Goal: Information Seeking & Learning: Compare options

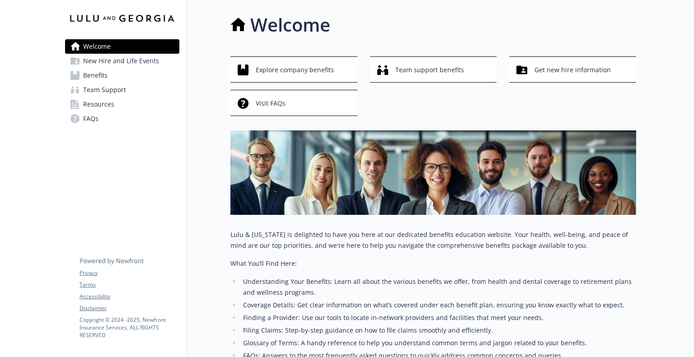
click at [108, 77] on link "Benefits" at bounding box center [122, 75] width 114 height 14
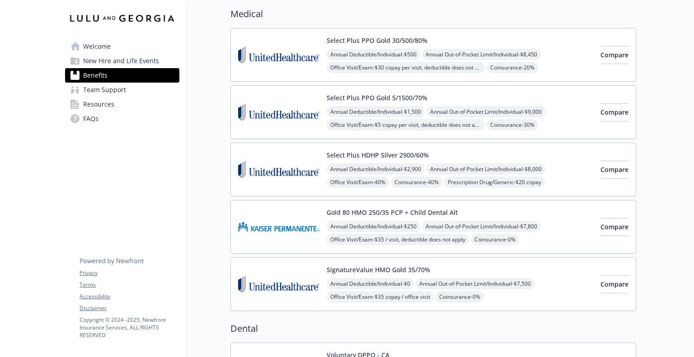
scroll to position [90, 0]
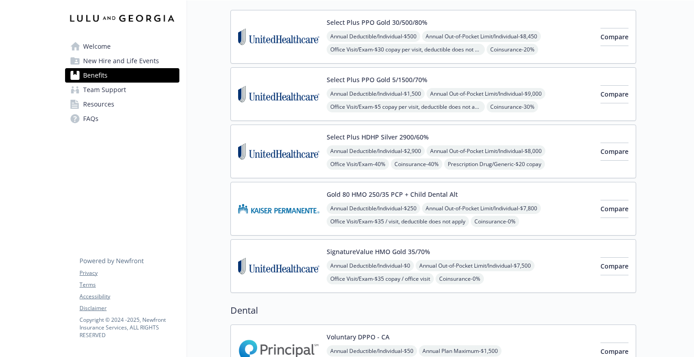
click at [478, 193] on div "Gold 80 HMO 250/35 PCP + Child Dental Alt Annual Deductible/Individual - $250 A…" at bounding box center [460, 209] width 267 height 38
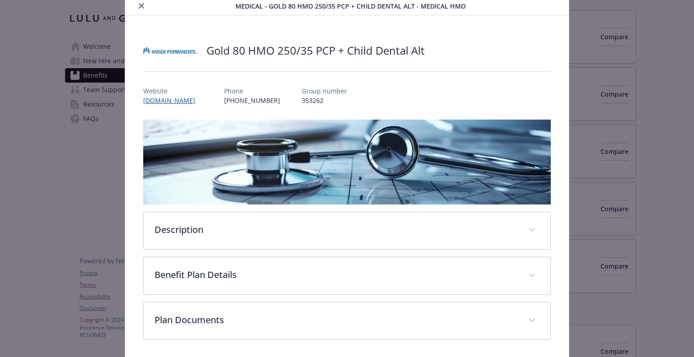
scroll to position [64, 0]
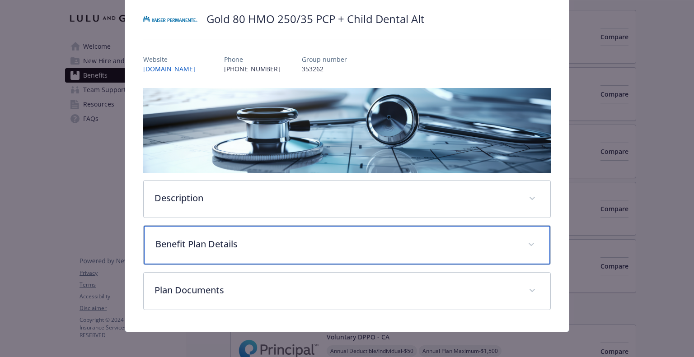
click at [364, 251] on div "Benefit Plan Details" at bounding box center [347, 245] width 406 height 39
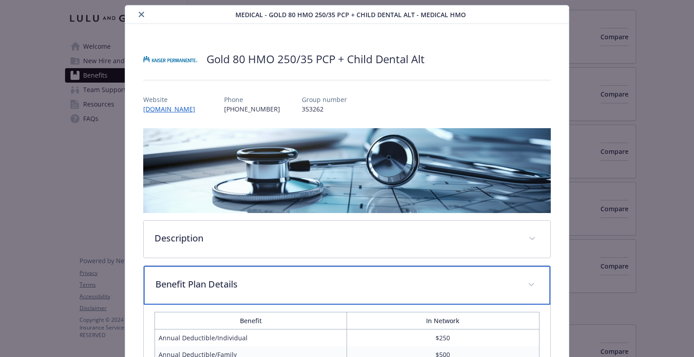
scroll to position [0, 0]
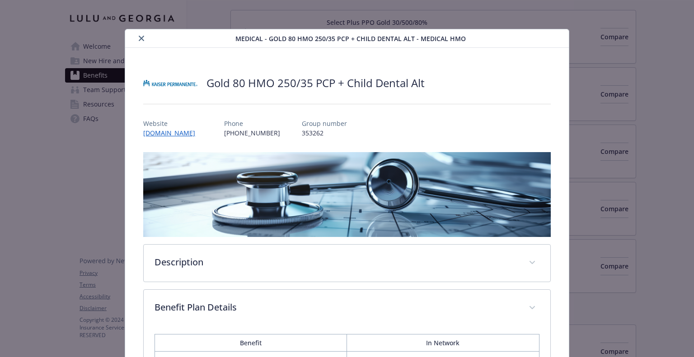
click at [139, 39] on icon "close" at bounding box center [141, 38] width 5 height 5
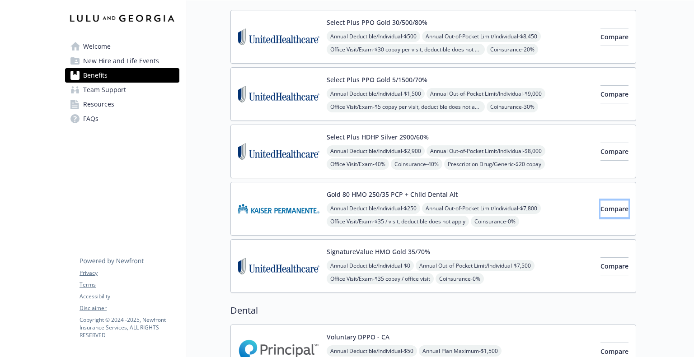
click at [600, 205] on span "Compare" at bounding box center [614, 209] width 28 height 9
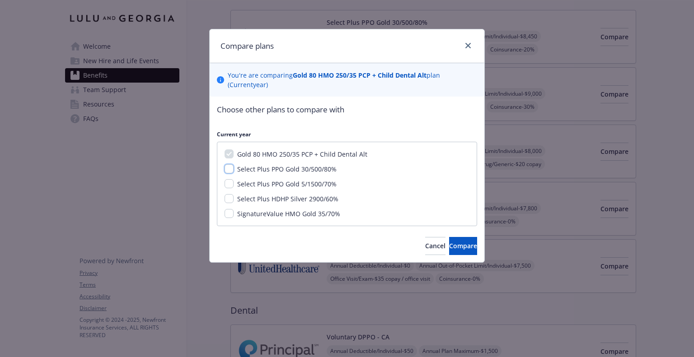
click at [229, 170] on input "Select Plus PPO Gold 30/500/80%" at bounding box center [229, 168] width 9 height 9
checkbox input "true"
click at [453, 249] on span "Compare" at bounding box center [463, 246] width 28 height 9
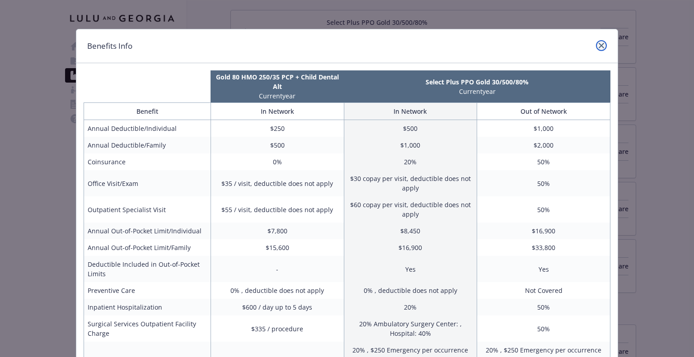
click at [596, 43] on link "close" at bounding box center [601, 45] width 11 height 11
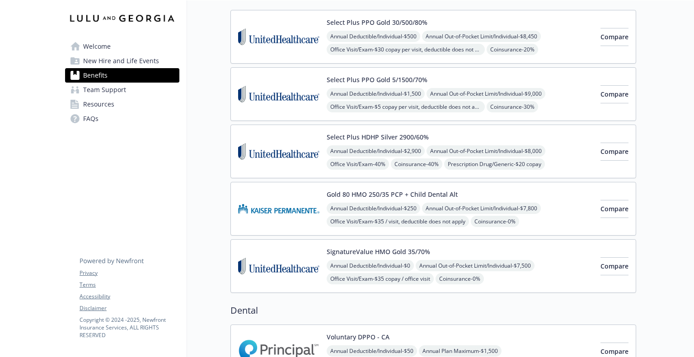
click at [537, 195] on div "Gold 80 HMO 250/35 PCP + Child Dental Alt Annual Deductible/Individual - $250 A…" at bounding box center [460, 209] width 267 height 38
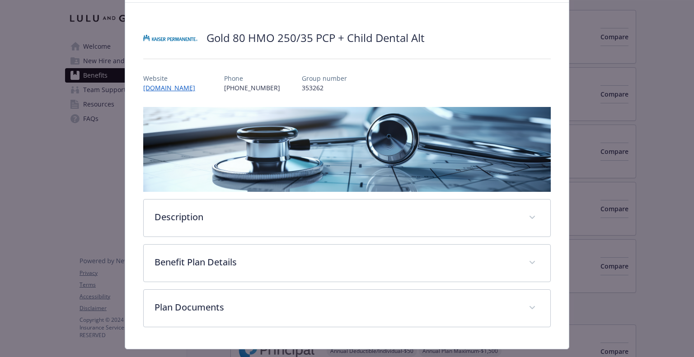
scroll to position [64, 0]
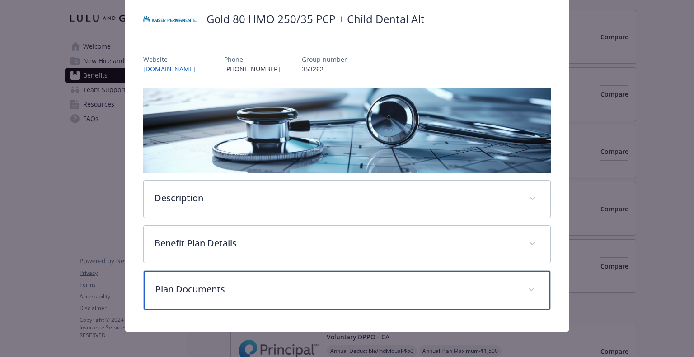
click at [361, 277] on div "Plan Documents" at bounding box center [347, 290] width 406 height 39
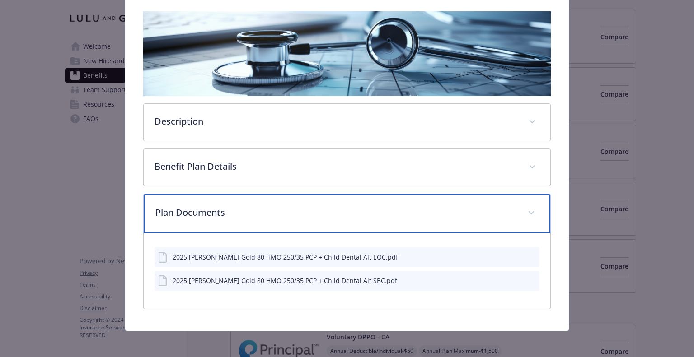
scroll to position [141, 0]
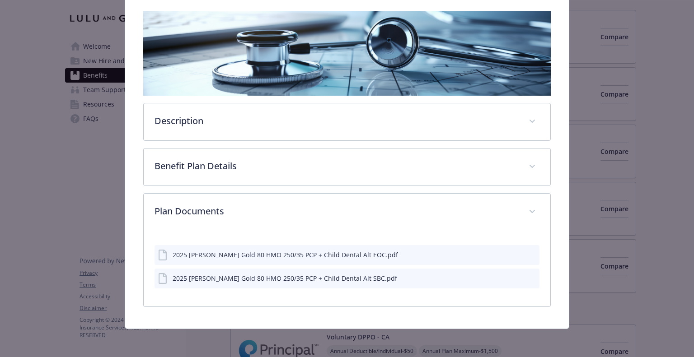
click at [527, 254] on icon "preview file" at bounding box center [531, 254] width 8 height 6
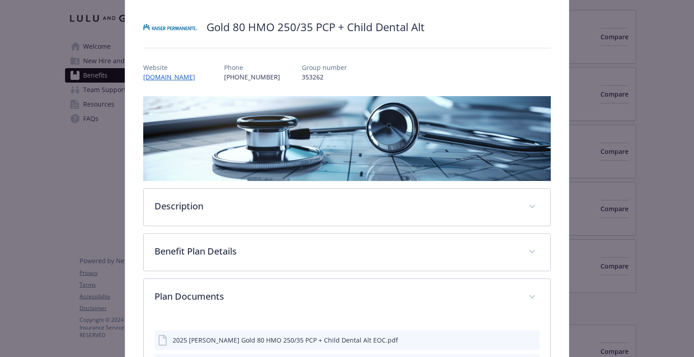
scroll to position [0, 0]
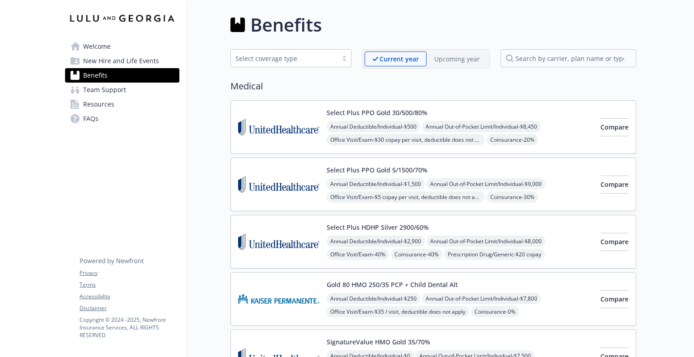
click at [113, 62] on span "New Hire and Life Events" at bounding box center [121, 61] width 76 height 14
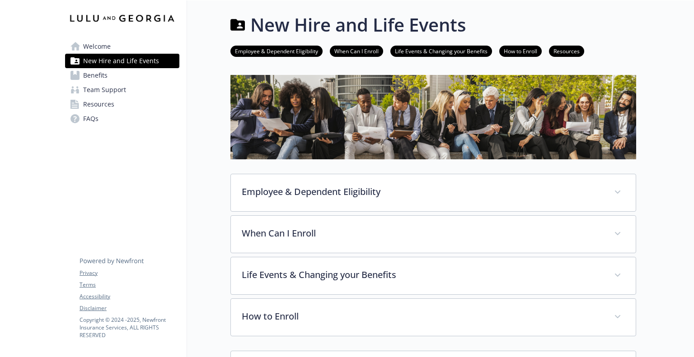
click at [104, 113] on link "FAQs" at bounding box center [122, 119] width 114 height 14
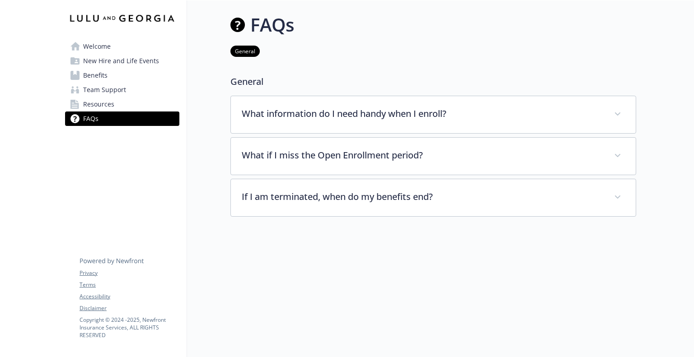
click at [95, 72] on span "Benefits" at bounding box center [95, 75] width 24 height 14
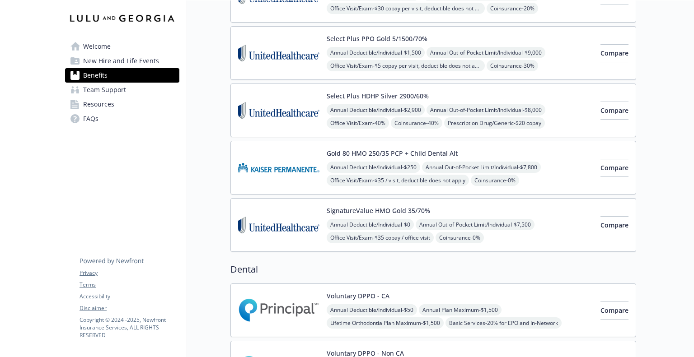
scroll to position [136, 0]
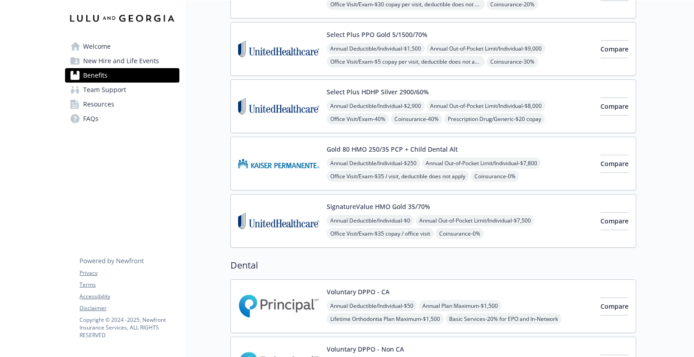
click at [600, 95] on div "Compare" at bounding box center [614, 106] width 28 height 38
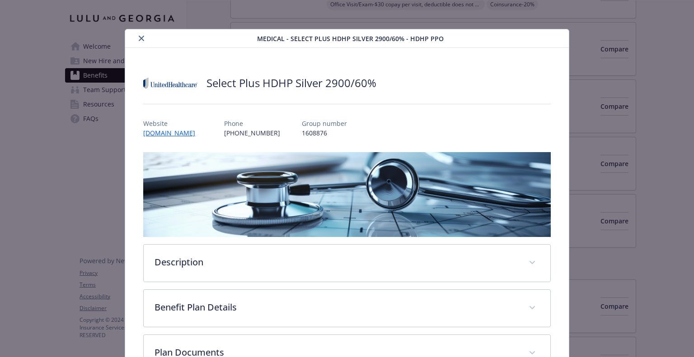
scroll to position [27, 0]
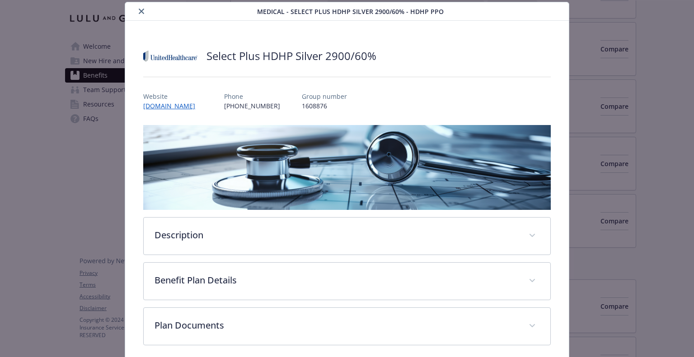
click at [136, 12] on button "close" at bounding box center [141, 11] width 11 height 11
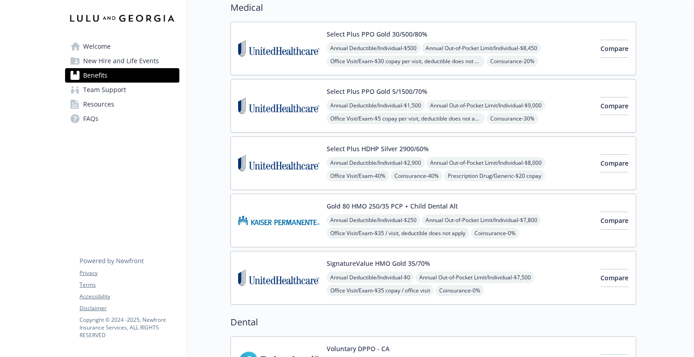
scroll to position [146, 0]
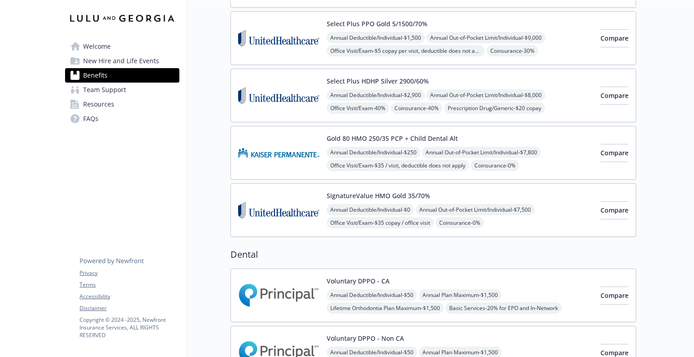
click at [398, 191] on button "SignatureValue HMO Gold 35/70%" at bounding box center [378, 195] width 103 height 9
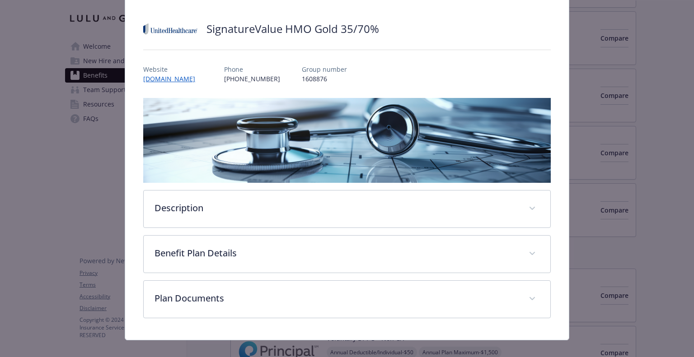
scroll to position [64, 0]
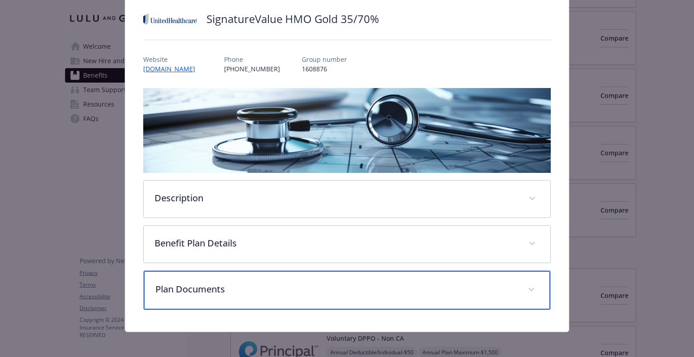
click at [282, 290] on p "Plan Documents" at bounding box center [335, 290] width 361 height 14
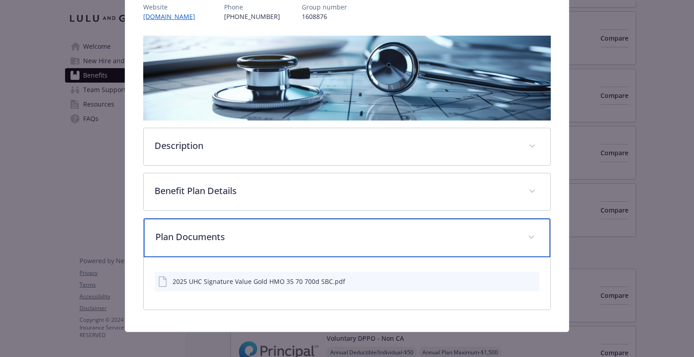
scroll to position [118, 0]
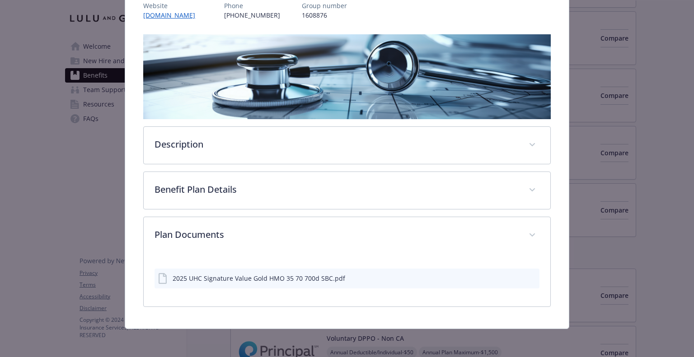
click at [527, 276] on icon "preview file" at bounding box center [531, 278] width 8 height 6
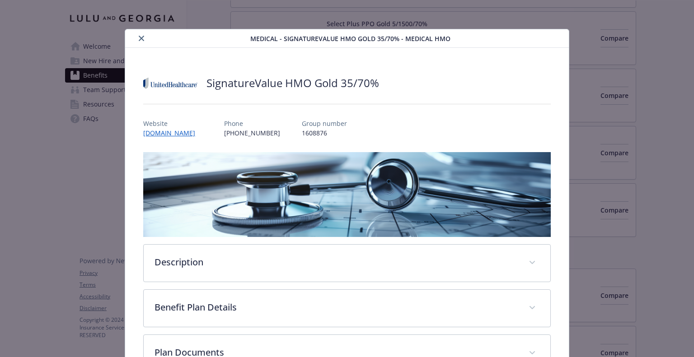
scroll to position [0, 0]
click at [139, 42] on button "close" at bounding box center [141, 38] width 11 height 11
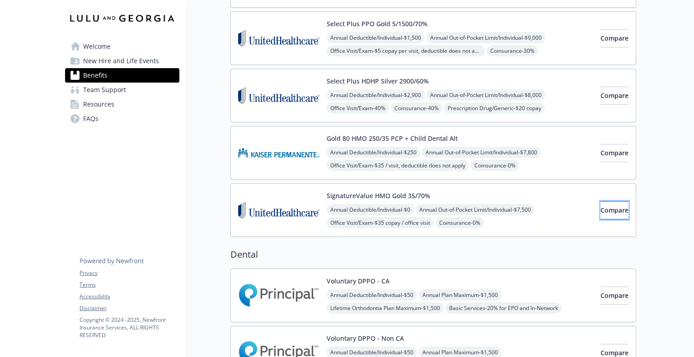
click at [617, 204] on button "Compare" at bounding box center [614, 210] width 28 height 18
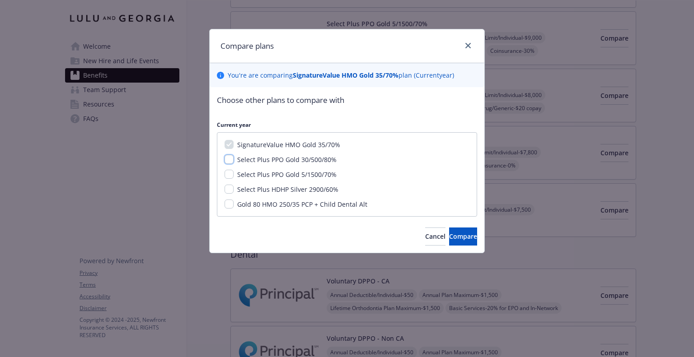
click at [227, 158] on input "Select Plus PPO Gold 30/500/80%" at bounding box center [229, 159] width 9 height 9
checkbox input "true"
click at [449, 234] on button "Compare" at bounding box center [463, 237] width 28 height 18
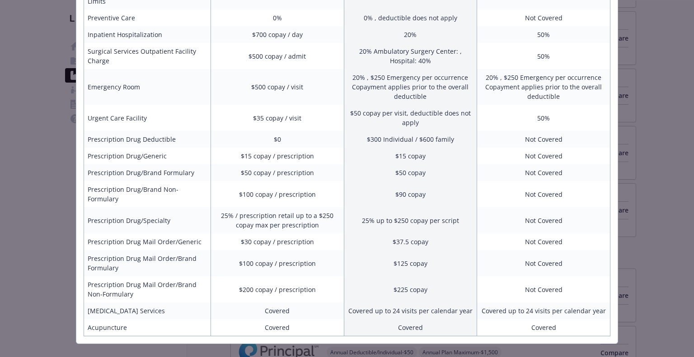
scroll to position [269, 0]
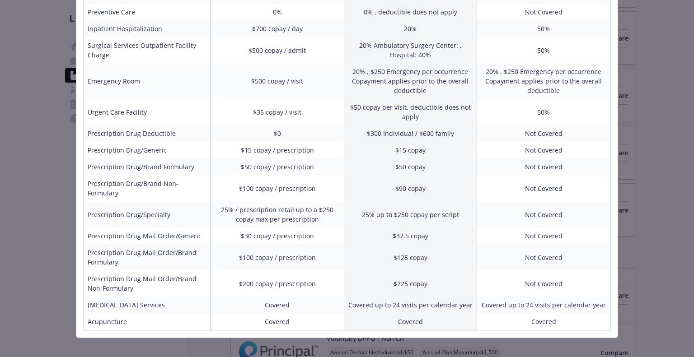
click at [299, 228] on td "$30 copay / prescription" at bounding box center [277, 236] width 133 height 17
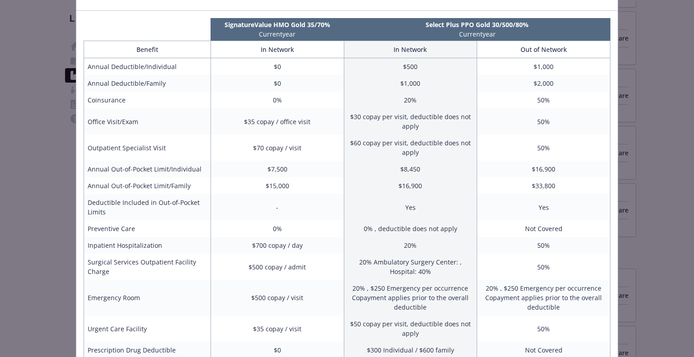
scroll to position [0, 0]
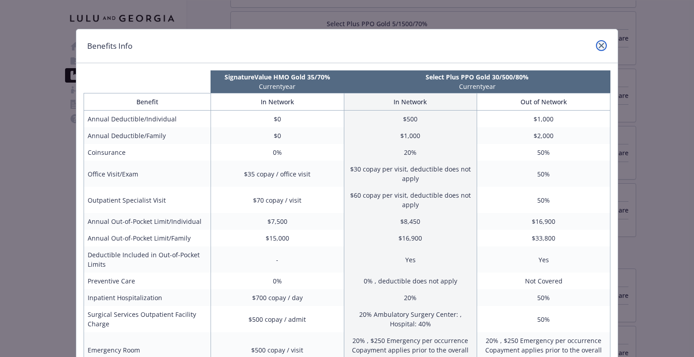
click at [599, 46] on icon "close" at bounding box center [601, 45] width 5 height 5
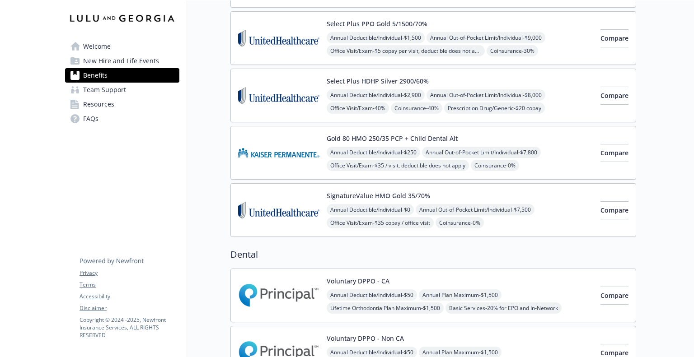
click at [441, 193] on div "SignatureValue HMO Gold 35/70% Annual Deductible/Individual - $0 Annual Out-of-…" at bounding box center [460, 210] width 267 height 38
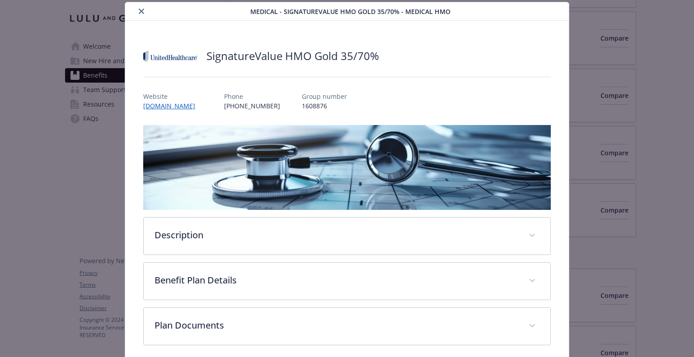
scroll to position [64, 0]
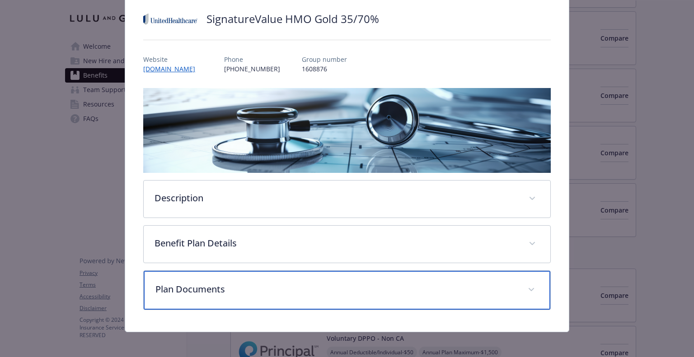
drag, startPoint x: 341, startPoint y: 281, endPoint x: 519, endPoint y: 289, distance: 177.7
click at [524, 289] on span "details for plan Medical - SignatureValue HMO Gold 35/70% - Medical HMO" at bounding box center [531, 290] width 14 height 14
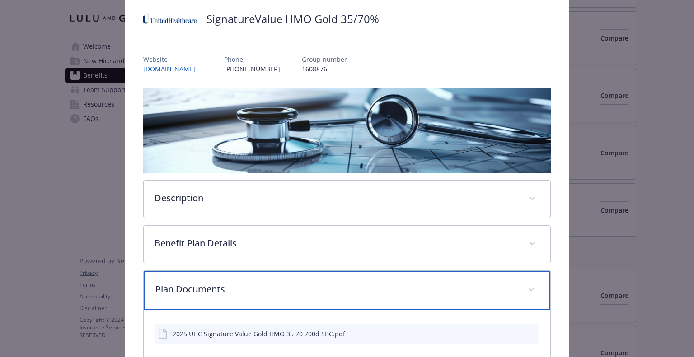
scroll to position [118, 0]
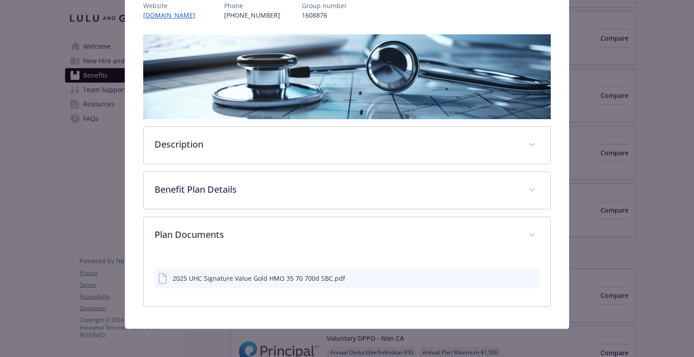
click at [527, 278] on icon "preview file" at bounding box center [531, 278] width 8 height 6
